Goal: Task Accomplishment & Management: Complete application form

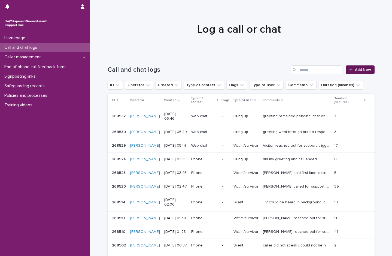
click at [365, 71] on span "Add New" at bounding box center [363, 70] width 16 height 4
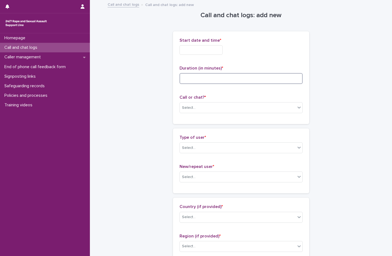
click at [192, 78] on input at bounding box center [241, 78] width 123 height 11
type input "**"
click at [193, 48] on input "text" at bounding box center [201, 50] width 43 height 10
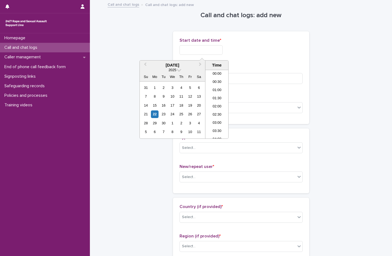
scroll to position [76, 0]
drag, startPoint x: 219, startPoint y: 95, endPoint x: 219, endPoint y: 79, distance: 16.4
click at [219, 95] on li "06:00" at bounding box center [216, 96] width 23 height 8
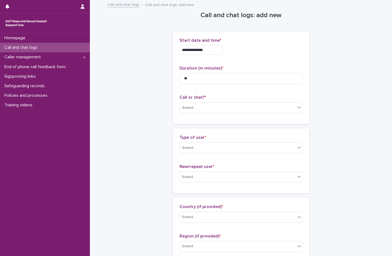
click at [214, 48] on input "**********" at bounding box center [201, 50] width 43 height 10
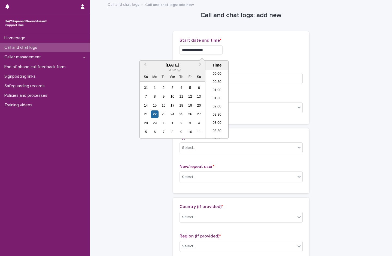
scroll to position [68, 0]
type input "**********"
click at [263, 50] on div "**********" at bounding box center [241, 50] width 123 height 10
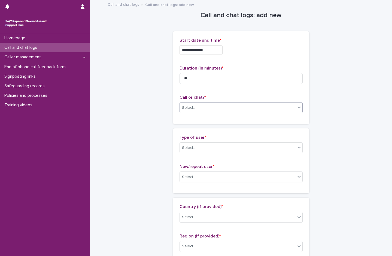
click at [196, 106] on input "text" at bounding box center [196, 107] width 1 height 5
click at [190, 129] on div "Web chat" at bounding box center [239, 128] width 123 height 10
click at [208, 150] on div "Select..." at bounding box center [238, 147] width 116 height 9
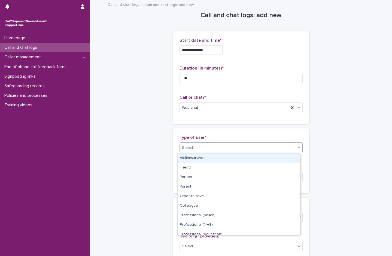
click at [200, 156] on div "Victim/survivor" at bounding box center [239, 158] width 123 height 10
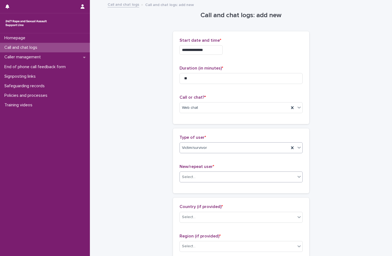
click at [198, 176] on div "Select..." at bounding box center [238, 176] width 116 height 9
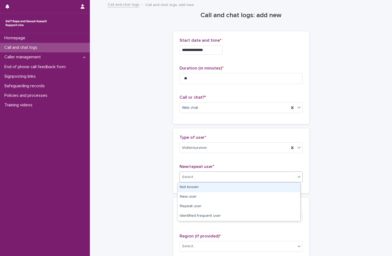
click at [199, 187] on div "Not known" at bounding box center [239, 188] width 123 height 10
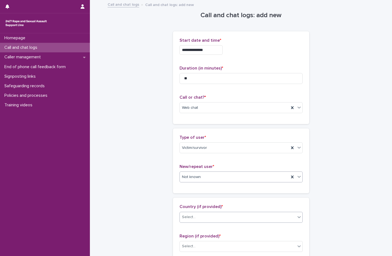
click at [198, 218] on div "Select..." at bounding box center [238, 217] width 116 height 9
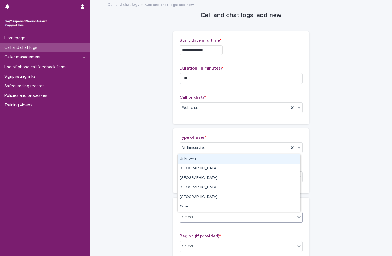
click at [198, 160] on div "Unknown" at bounding box center [239, 159] width 123 height 10
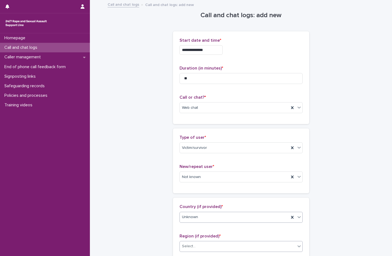
click at [191, 244] on div "Select..." at bounding box center [189, 246] width 14 height 6
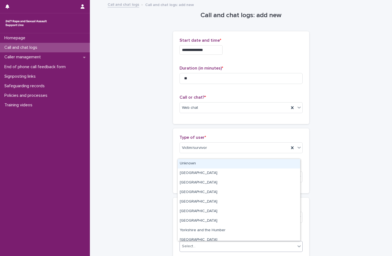
click at [195, 162] on div "Unknown" at bounding box center [239, 164] width 123 height 10
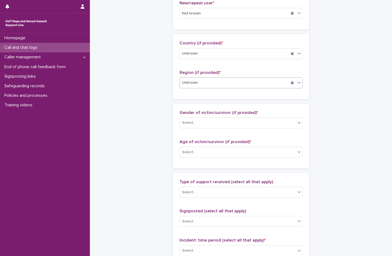
scroll to position [191, 0]
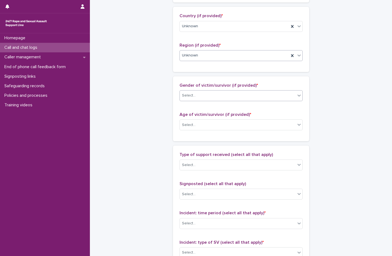
click at [191, 96] on div "Select..." at bounding box center [189, 96] width 14 height 6
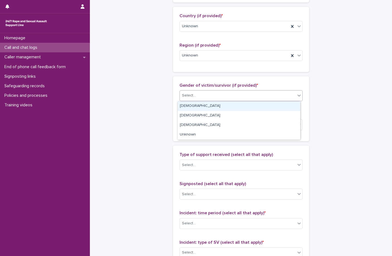
click at [190, 105] on div "[DEMOGRAPHIC_DATA]" at bounding box center [239, 106] width 123 height 10
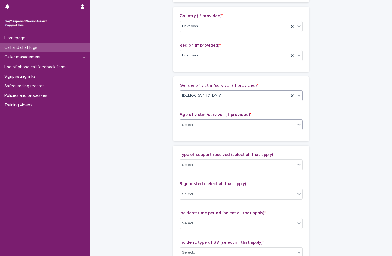
click at [192, 125] on div "Select..." at bounding box center [189, 125] width 14 height 6
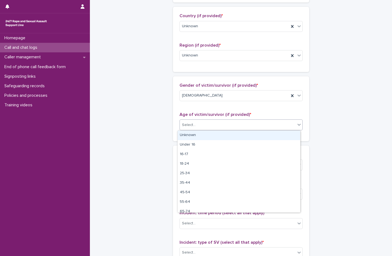
click at [193, 136] on div "Unknown" at bounding box center [239, 136] width 123 height 10
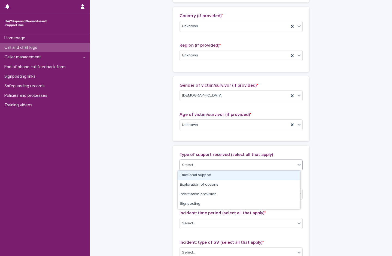
click at [196, 164] on div "Select..." at bounding box center [238, 164] width 116 height 9
click at [199, 174] on div "Emotional support" at bounding box center [239, 176] width 123 height 10
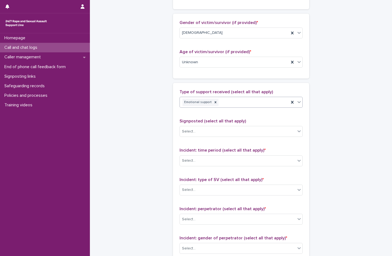
scroll to position [300, 0]
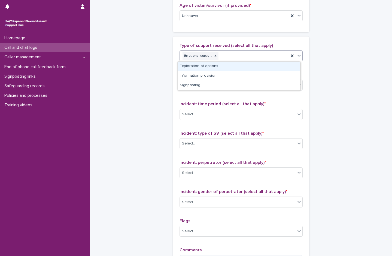
click at [232, 56] on div "Emotional support" at bounding box center [234, 56] width 109 height 10
click at [217, 66] on div "Exploration of options" at bounding box center [239, 67] width 123 height 10
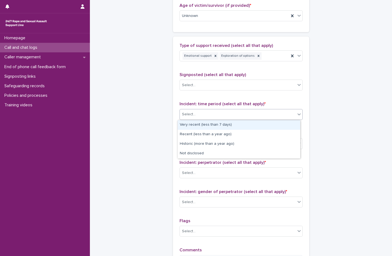
click at [195, 115] on div "Select..." at bounding box center [238, 114] width 116 height 9
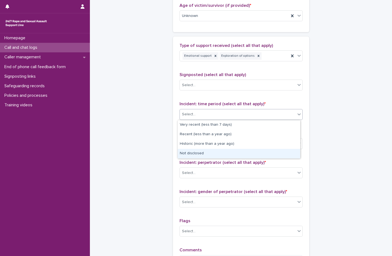
click at [193, 151] on div "Not disclosed" at bounding box center [239, 154] width 123 height 10
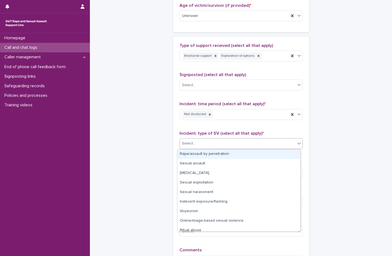
click at [196, 142] on div "Select..." at bounding box center [238, 143] width 116 height 9
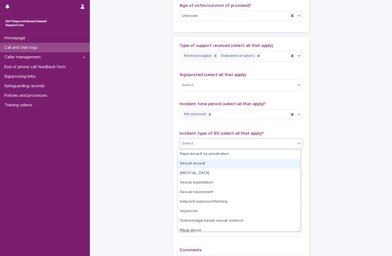
click at [196, 165] on div "Sexual assault" at bounding box center [239, 164] width 123 height 10
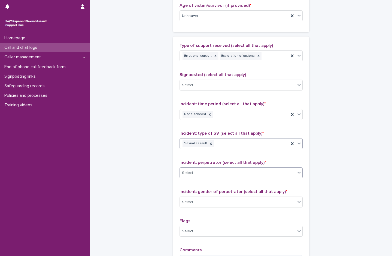
click at [193, 171] on div "Select..." at bounding box center [189, 173] width 14 height 6
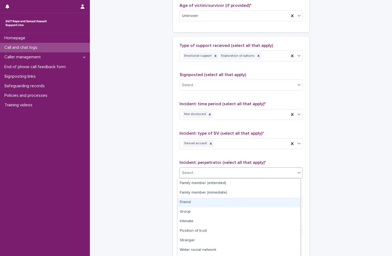
click at [204, 202] on div "Friend" at bounding box center [239, 203] width 123 height 10
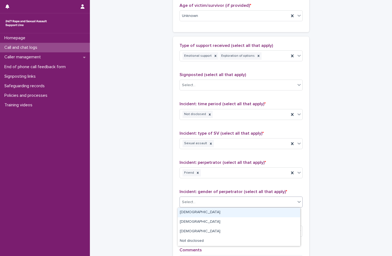
click at [204, 202] on div "Select..." at bounding box center [238, 202] width 116 height 9
click at [203, 210] on div "[DEMOGRAPHIC_DATA]" at bounding box center [239, 213] width 123 height 10
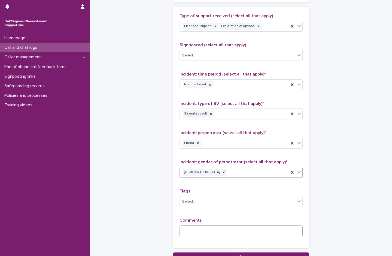
scroll to position [377, 0]
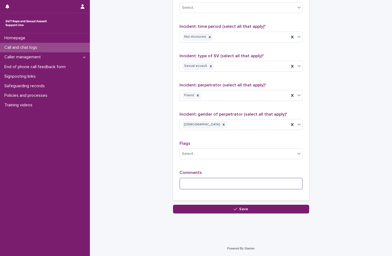
click at [207, 189] on textarea at bounding box center [241, 184] width 123 height 12
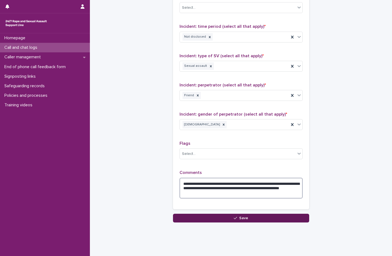
type textarea "**********"
click at [243, 220] on button "Save" at bounding box center [241, 218] width 136 height 9
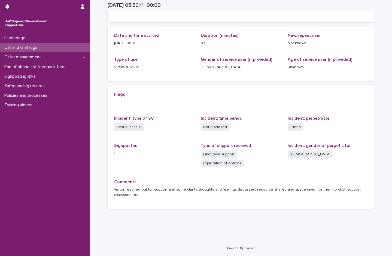
scroll to position [39, 0]
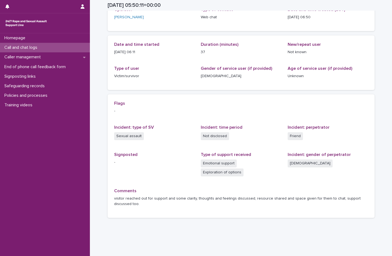
click at [32, 45] on p "Call and chat logs" at bounding box center [22, 47] width 40 height 5
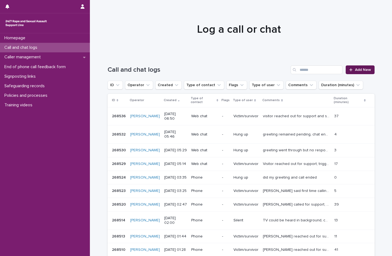
click at [358, 71] on span "Add New" at bounding box center [363, 70] width 16 height 4
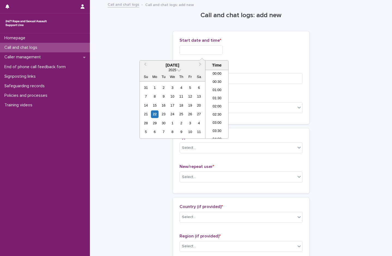
click at [202, 51] on input "text" at bounding box center [201, 50] width 43 height 10
click at [219, 103] on li "07:00" at bounding box center [216, 104] width 23 height 8
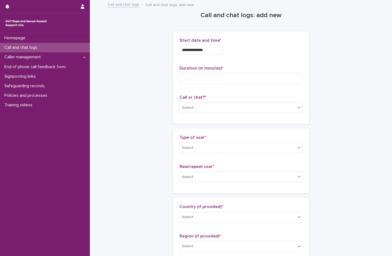
click at [216, 50] on input "**********" at bounding box center [201, 50] width 43 height 10
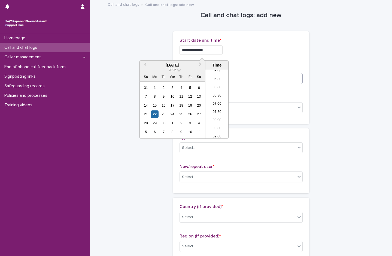
type input "**********"
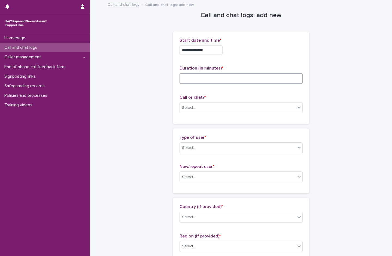
click at [248, 78] on input at bounding box center [241, 78] width 123 height 11
type input "*"
click at [208, 107] on div "Select..." at bounding box center [238, 107] width 116 height 9
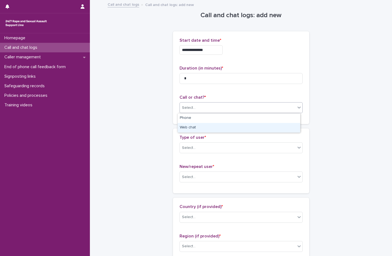
click at [190, 130] on div "Web chat" at bounding box center [239, 128] width 123 height 10
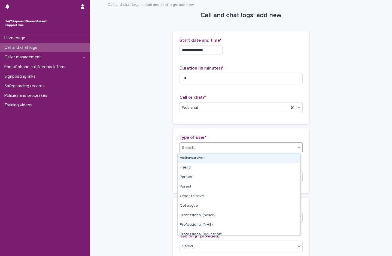
drag, startPoint x: 190, startPoint y: 148, endPoint x: 192, endPoint y: 157, distance: 9.3
click at [190, 150] on div "Select..." at bounding box center [189, 148] width 14 height 6
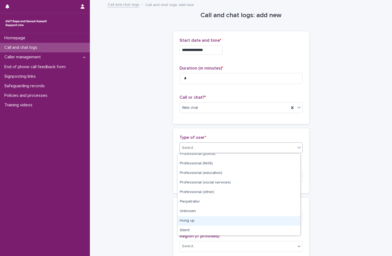
click at [205, 218] on div "Hung up" at bounding box center [239, 221] width 123 height 10
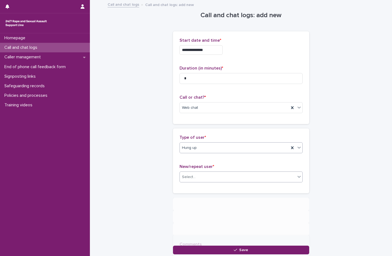
click at [198, 174] on div "Select..." at bounding box center [238, 176] width 116 height 9
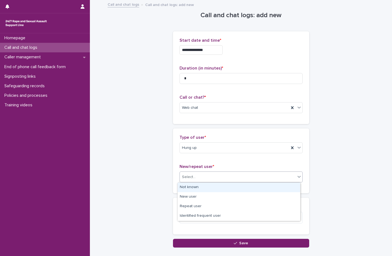
click at [194, 187] on div "Not known" at bounding box center [239, 188] width 123 height 10
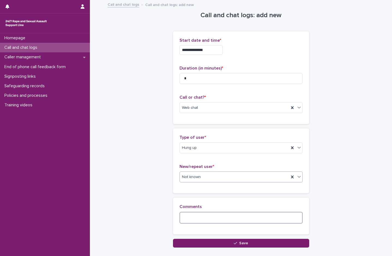
click at [195, 220] on textarea at bounding box center [241, 218] width 123 height 12
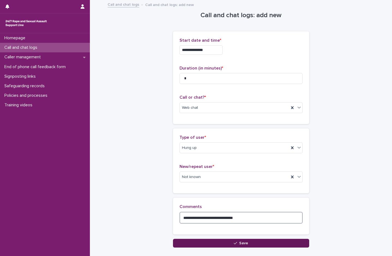
type textarea "**********"
click at [231, 243] on button "Save" at bounding box center [241, 243] width 136 height 9
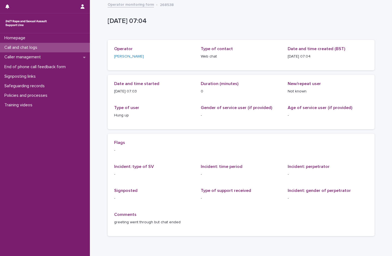
click at [43, 48] on div "Call and chat logs" at bounding box center [45, 48] width 90 height 10
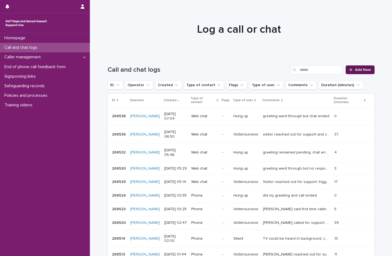
click at [356, 71] on span "Add New" at bounding box center [363, 70] width 16 height 4
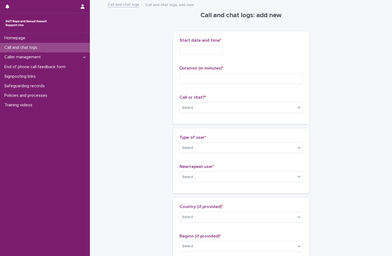
click at [194, 50] on input "text" at bounding box center [201, 50] width 43 height 10
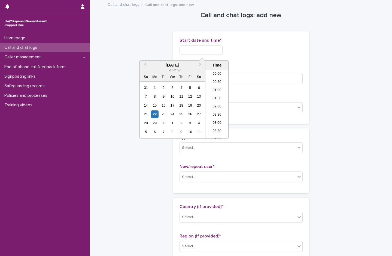
scroll to position [93, 0]
click at [222, 98] on li "07:00" at bounding box center [216, 96] width 23 height 8
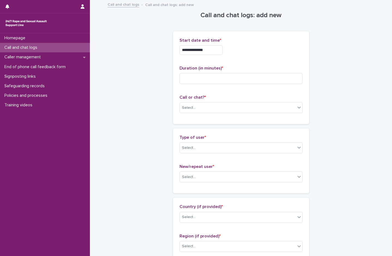
click at [214, 47] on input "**********" at bounding box center [201, 50] width 43 height 10
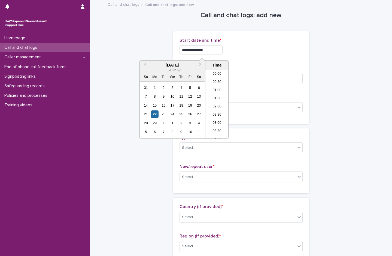
scroll to position [84, 0]
type input "**********"
click at [259, 79] on input at bounding box center [241, 78] width 123 height 11
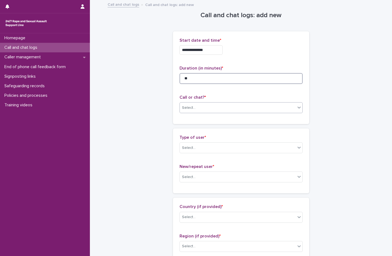
type input "**"
click at [211, 109] on div "Select..." at bounding box center [238, 107] width 116 height 9
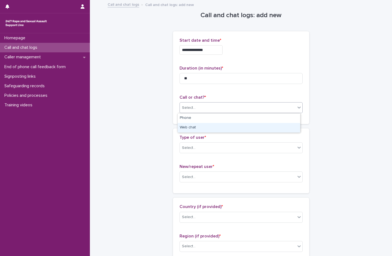
click at [201, 131] on div "Web chat" at bounding box center [239, 128] width 123 height 10
click at [198, 148] on div "Select..." at bounding box center [238, 147] width 116 height 9
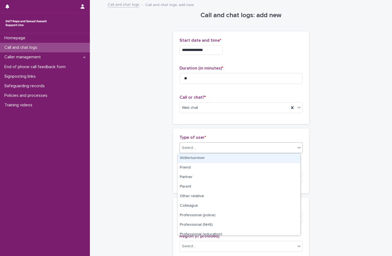
click at [199, 160] on div "Victim/survivor" at bounding box center [239, 158] width 123 height 10
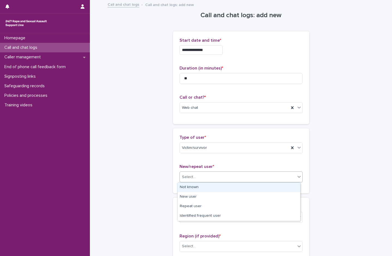
click at [196, 177] on div "Select..." at bounding box center [238, 176] width 116 height 9
click at [197, 188] on div "Not known" at bounding box center [239, 188] width 123 height 10
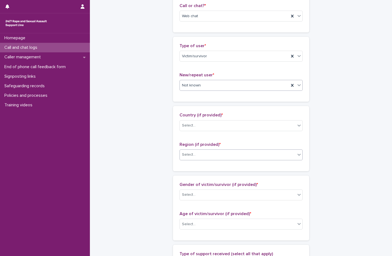
scroll to position [109, 0]
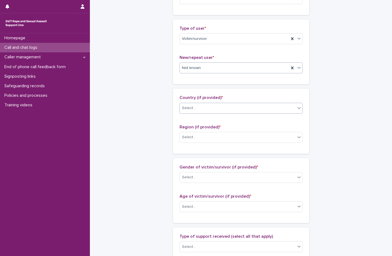
click at [191, 108] on div "Select..." at bounding box center [189, 108] width 14 height 6
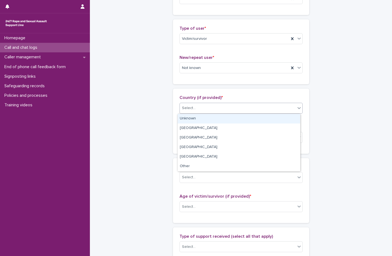
click at [190, 119] on div "Unknown" at bounding box center [239, 119] width 123 height 10
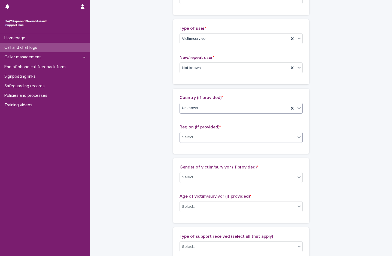
click at [193, 136] on div "Select..." at bounding box center [238, 137] width 116 height 9
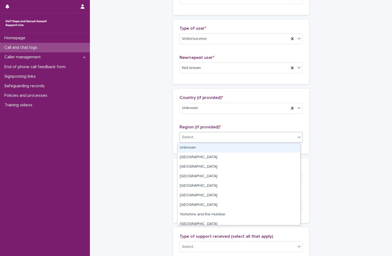
click at [191, 148] on div "Unknown" at bounding box center [239, 148] width 123 height 10
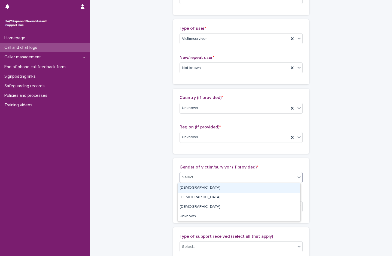
click at [195, 178] on div "Select..." at bounding box center [238, 177] width 116 height 9
click at [196, 187] on div "[DEMOGRAPHIC_DATA]" at bounding box center [239, 188] width 123 height 10
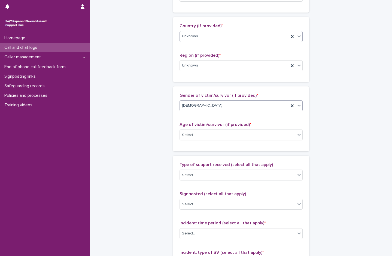
scroll to position [218, 0]
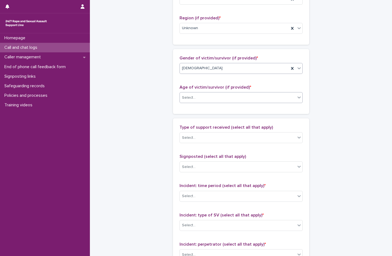
click at [190, 96] on div "Select..." at bounding box center [189, 98] width 14 height 6
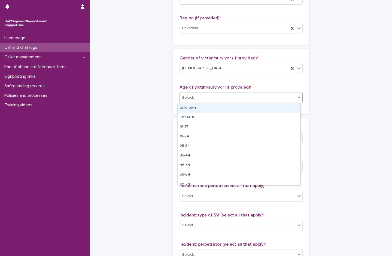
click at [190, 109] on div "Unknown" at bounding box center [239, 108] width 123 height 10
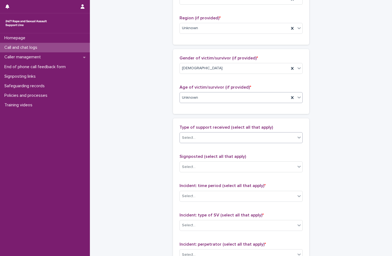
click at [196, 139] on div "Select..." at bounding box center [238, 137] width 116 height 9
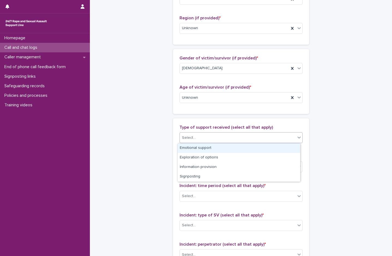
click at [198, 148] on div "Emotional support" at bounding box center [239, 148] width 123 height 10
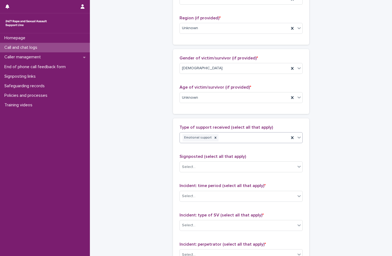
drag, startPoint x: 238, startPoint y: 139, endPoint x: 233, endPoint y: 141, distance: 5.4
click at [238, 139] on div "Emotional support" at bounding box center [234, 138] width 109 height 10
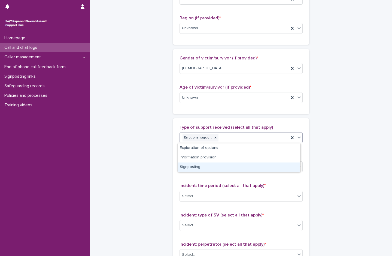
click at [201, 167] on div "Signposting" at bounding box center [239, 167] width 123 height 10
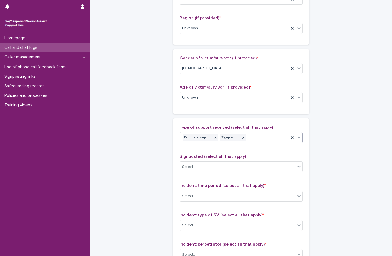
click at [259, 135] on div "Emotional support Signposting" at bounding box center [234, 138] width 109 height 10
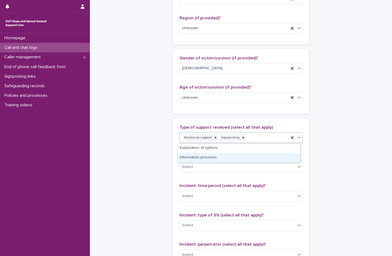
drag, startPoint x: 215, startPoint y: 159, endPoint x: 232, endPoint y: 156, distance: 17.7
click at [215, 159] on div "Information provision" at bounding box center [239, 158] width 123 height 10
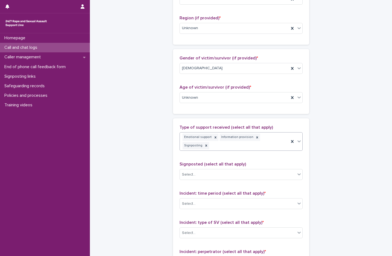
click at [283, 139] on div "Emotional support Information provision Signposting" at bounding box center [234, 141] width 109 height 18
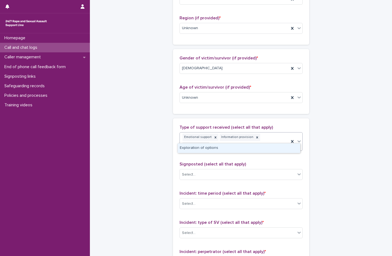
click at [209, 148] on div "Exploration of options" at bounding box center [239, 148] width 123 height 10
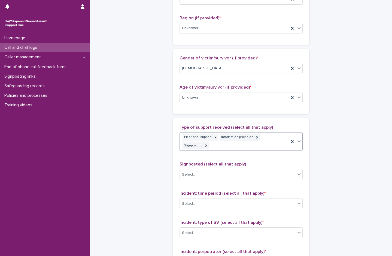
scroll to position [222, 0]
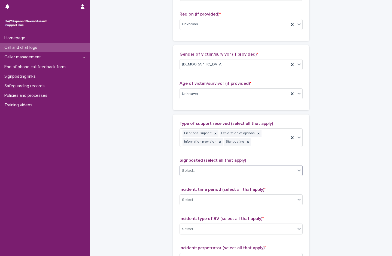
click at [217, 172] on div "Select..." at bounding box center [238, 170] width 116 height 9
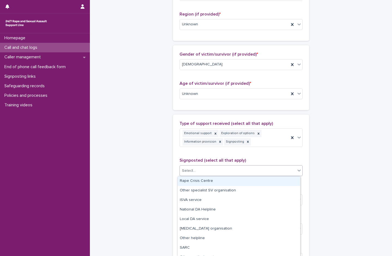
click at [216, 182] on div "Rape Crisis Centre" at bounding box center [239, 181] width 123 height 10
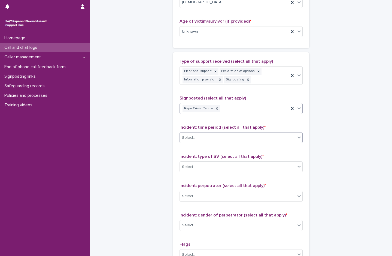
scroll to position [304, 0]
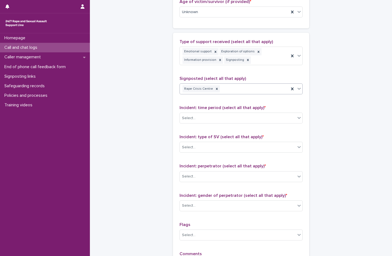
drag, startPoint x: 248, startPoint y: 90, endPoint x: 236, endPoint y: 93, distance: 12.2
click at [248, 90] on div "Rape Crisis Centre" at bounding box center [234, 89] width 109 height 10
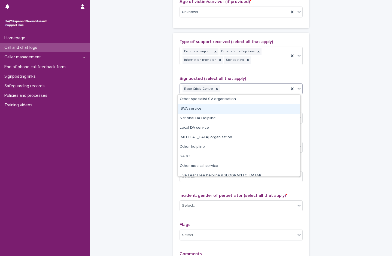
click at [202, 110] on div "ISVA service" at bounding box center [239, 109] width 123 height 10
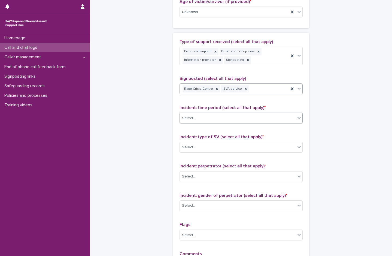
click at [200, 118] on div "Select..." at bounding box center [238, 118] width 116 height 9
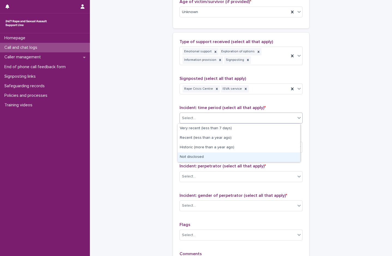
click at [203, 152] on div "Not disclosed" at bounding box center [239, 157] width 123 height 10
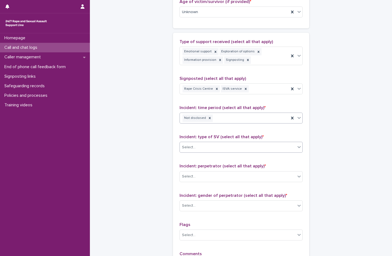
click at [204, 145] on div "Select..." at bounding box center [238, 147] width 116 height 9
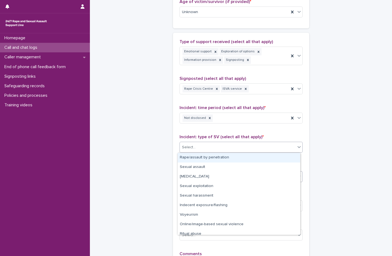
drag, startPoint x: 203, startPoint y: 156, endPoint x: 201, endPoint y: 177, distance: 21.3
click at [204, 156] on div "Rape/assault by penetration" at bounding box center [239, 158] width 123 height 10
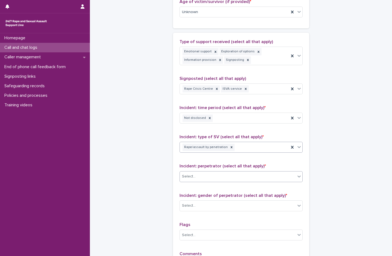
drag, startPoint x: 201, startPoint y: 176, endPoint x: 201, endPoint y: 179, distance: 3.3
click at [201, 176] on div "Select..." at bounding box center [238, 176] width 116 height 9
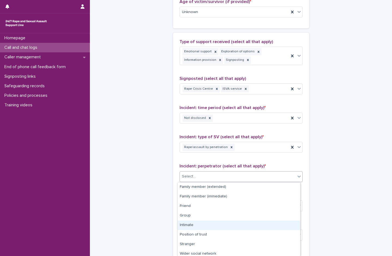
drag, startPoint x: 195, startPoint y: 225, endPoint x: 196, endPoint y: 214, distance: 11.2
click at [195, 225] on div "Intimate" at bounding box center [239, 225] width 123 height 10
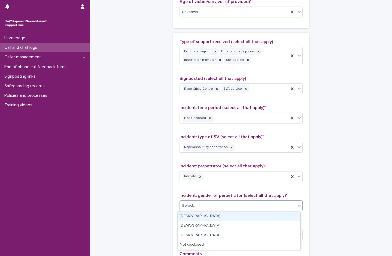
click at [200, 204] on div "Select..." at bounding box center [238, 205] width 116 height 9
drag, startPoint x: 198, startPoint y: 216, endPoint x: 217, endPoint y: 218, distance: 19.2
click at [198, 216] on div "[DEMOGRAPHIC_DATA]" at bounding box center [239, 216] width 123 height 10
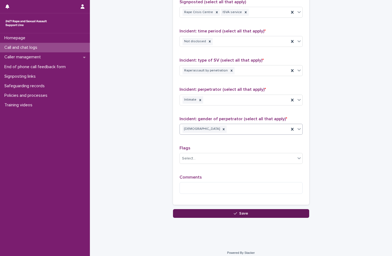
scroll to position [385, 0]
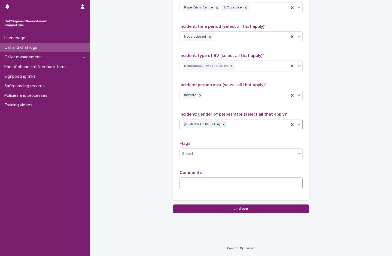
click at [198, 184] on textarea at bounding box center [241, 183] width 123 height 12
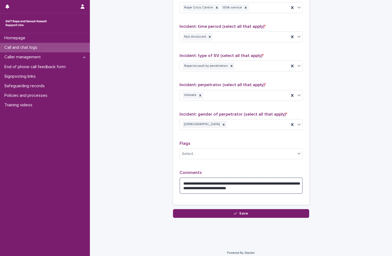
click at [272, 185] on textarea "**********" at bounding box center [241, 185] width 123 height 16
click at [269, 187] on textarea "**********" at bounding box center [241, 185] width 123 height 16
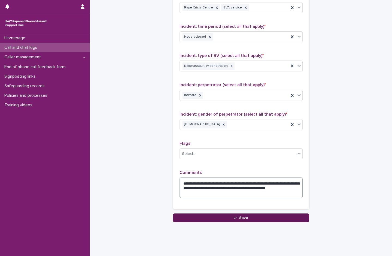
type textarea "**********"
click at [234, 216] on icon "button" at bounding box center [235, 218] width 3 height 4
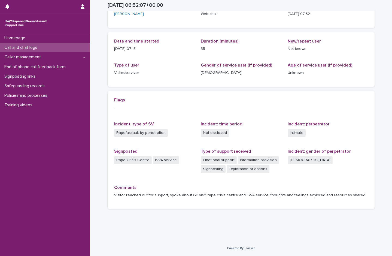
scroll to position [43, 0]
click at [20, 45] on p "Call and chat logs" at bounding box center [22, 47] width 40 height 5
